Goal: Find specific page/section: Find specific page/section

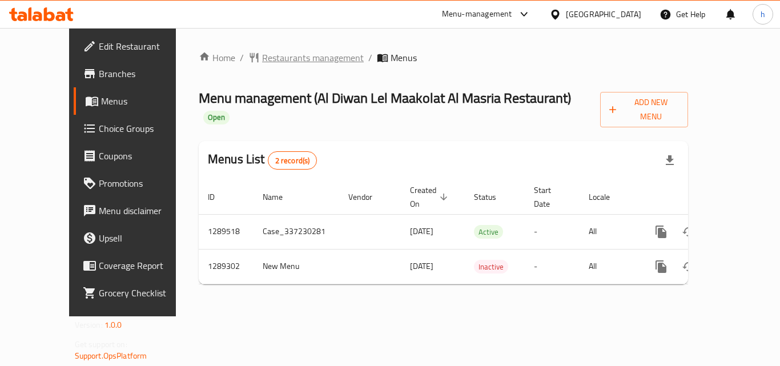
click at [273, 63] on span "Restaurants management" at bounding box center [313, 58] width 102 height 14
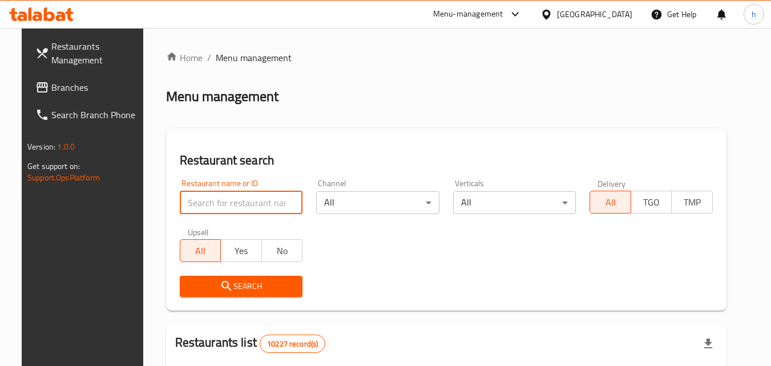
click at [233, 199] on input "search" at bounding box center [241, 202] width 123 height 23
paste input "697533"
type input "697533"
click button "Search" at bounding box center [241, 286] width 123 height 21
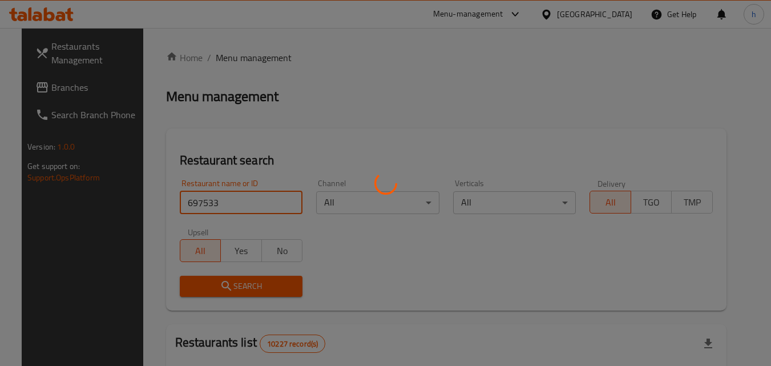
click button "Search" at bounding box center [241, 286] width 123 height 21
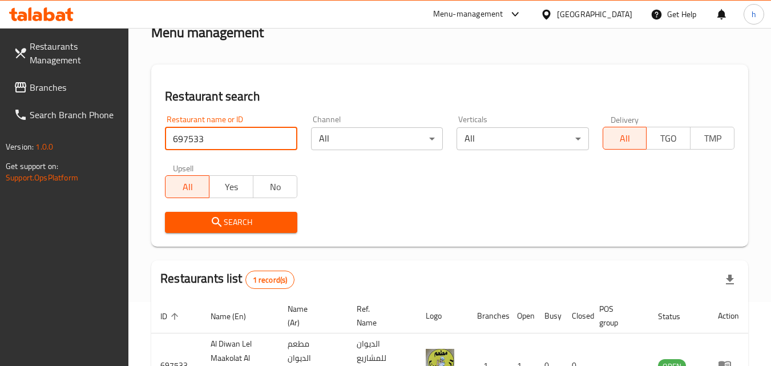
scroll to position [158, 0]
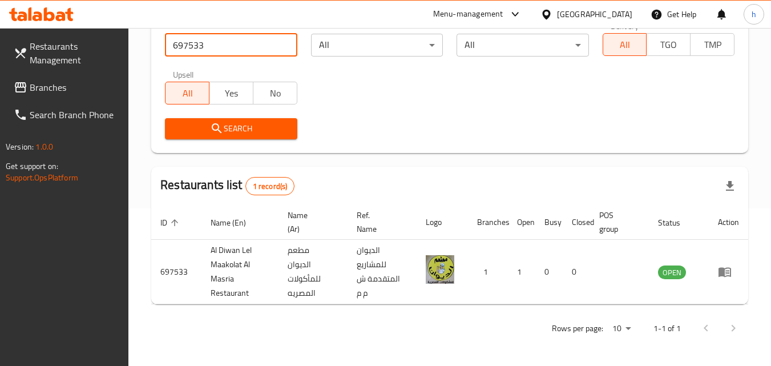
click at [626, 15] on div "[GEOGRAPHIC_DATA]" at bounding box center [594, 14] width 75 height 13
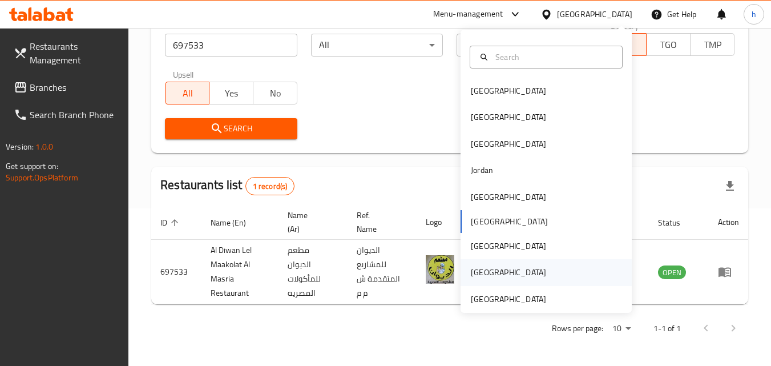
scroll to position [6, 0]
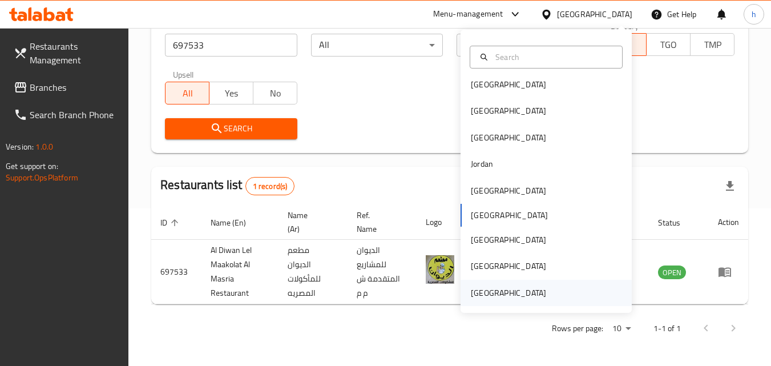
click at [505, 287] on div "[GEOGRAPHIC_DATA]" at bounding box center [508, 293] width 75 height 13
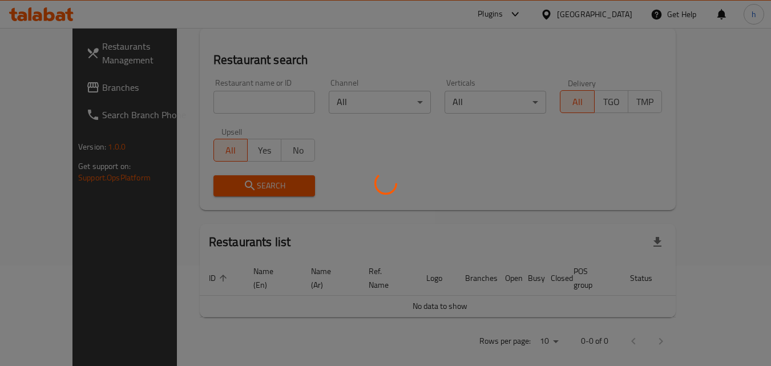
scroll to position [158, 0]
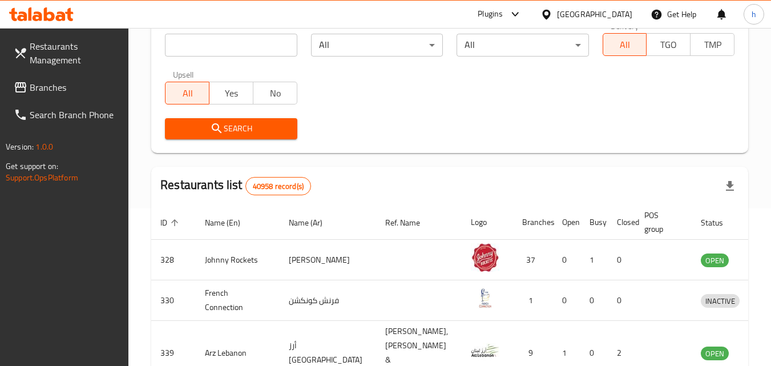
click at [68, 87] on span "Branches" at bounding box center [75, 87] width 90 height 14
